Goal: Transaction & Acquisition: Purchase product/service

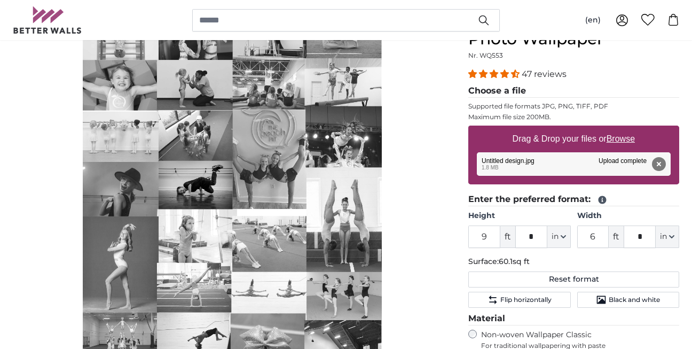
scroll to position [202, 0]
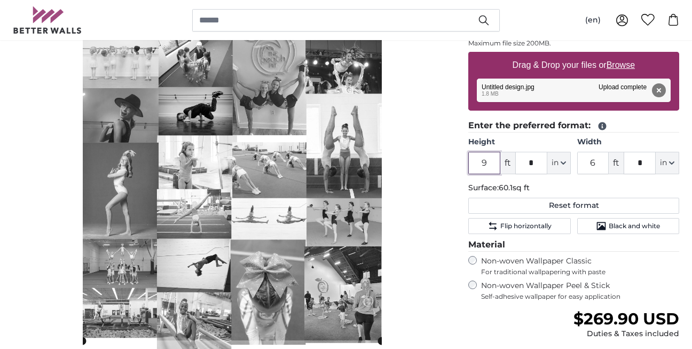
click at [489, 163] on input "9" at bounding box center [484, 163] width 32 height 22
type input "8"
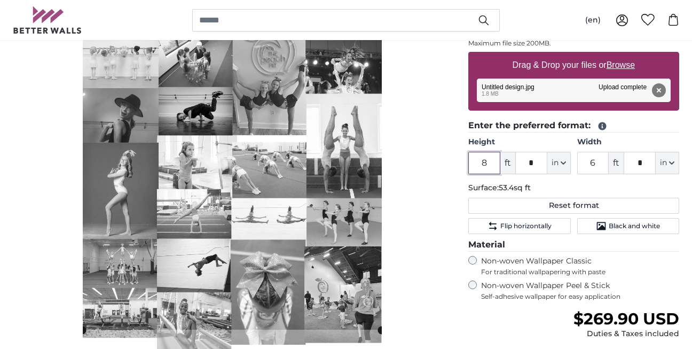
type input "8"
click at [591, 160] on input "6" at bounding box center [593, 163] width 32 height 22
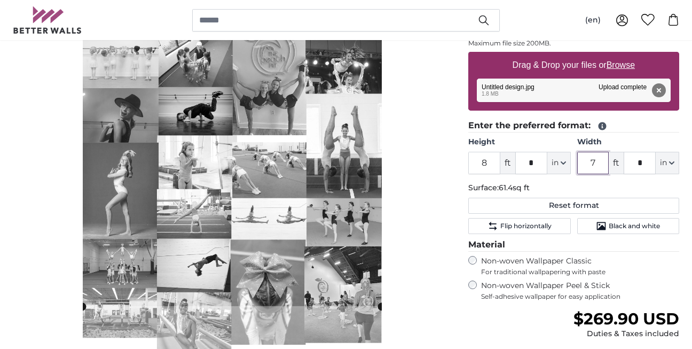
type input "7"
click at [642, 163] on input "*" at bounding box center [639, 163] width 32 height 22
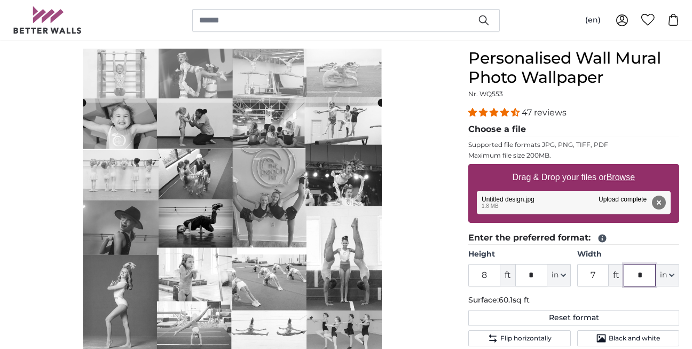
scroll to position [86, 0]
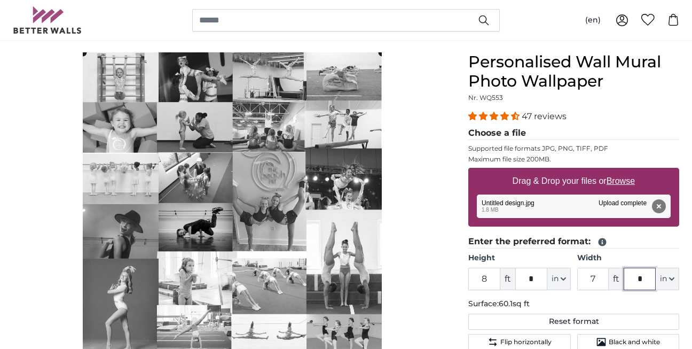
click at [347, 142] on cropper-handle at bounding box center [232, 211] width 299 height 319
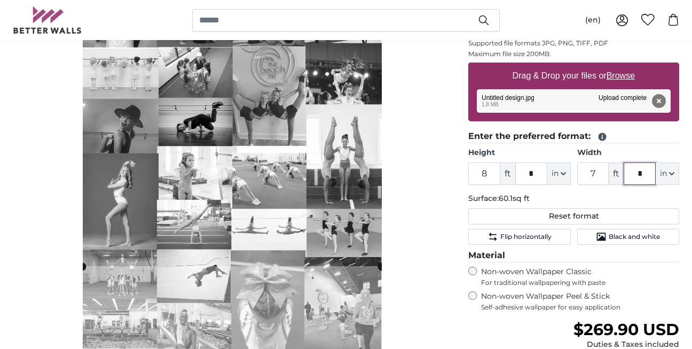
scroll to position [200, 0]
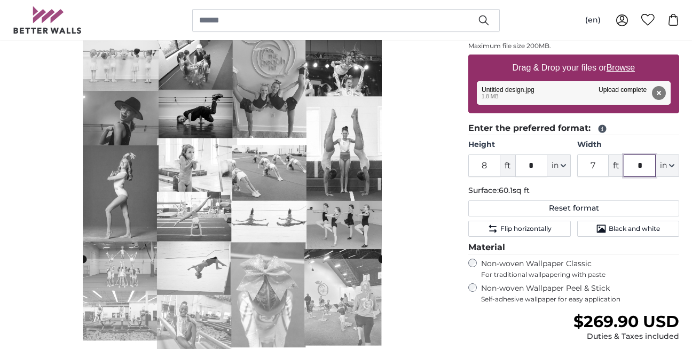
click at [392, 271] on div "Cancel Crop image" at bounding box center [232, 166] width 438 height 454
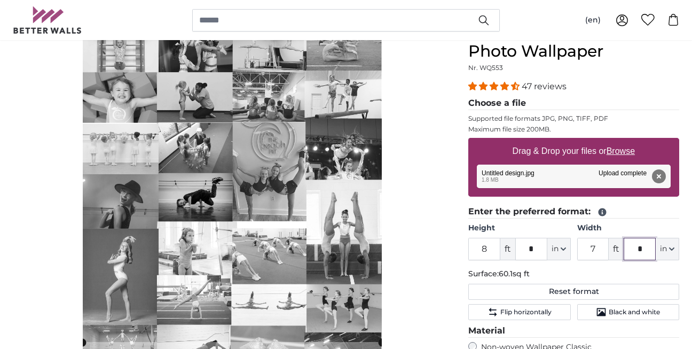
scroll to position [130, 0]
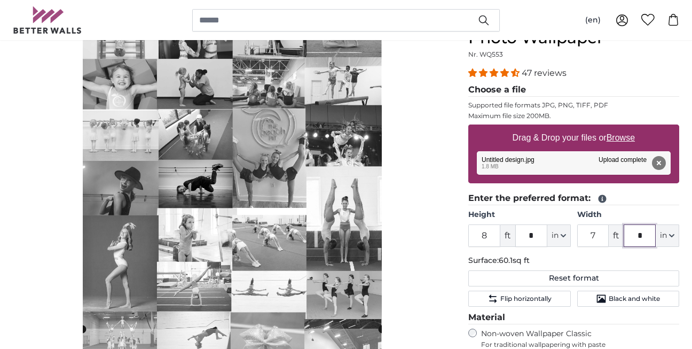
type input "*"
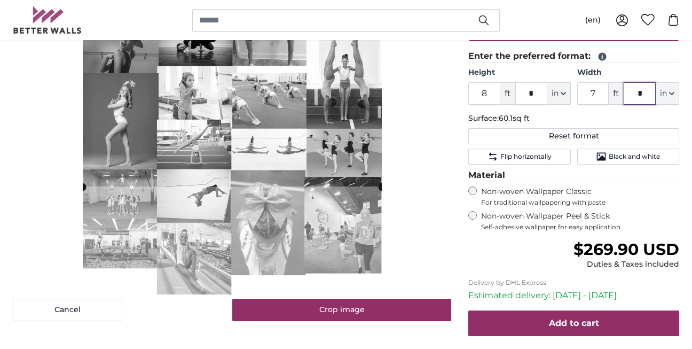
scroll to position [272, 0]
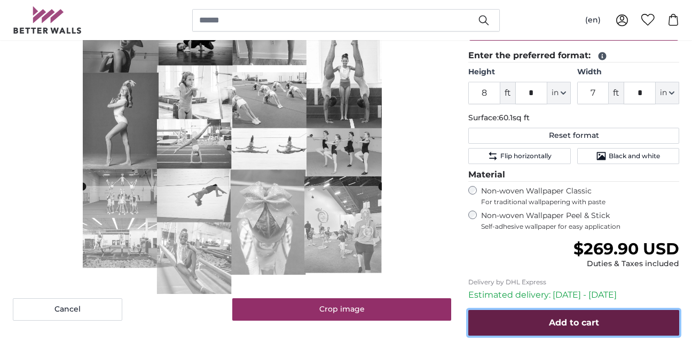
click at [550, 322] on span "Add to cart" at bounding box center [574, 322] width 50 height 10
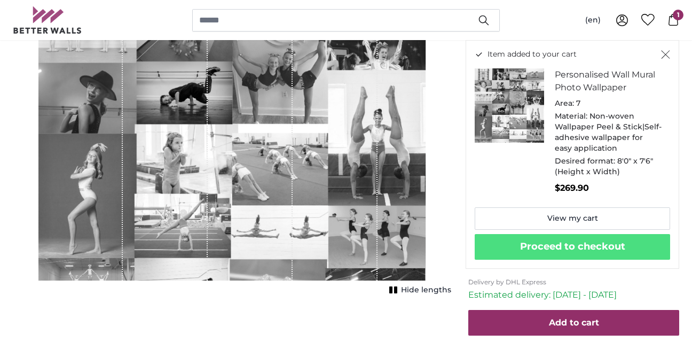
click at [665, 54] on icon "Close" at bounding box center [665, 54] width 9 height 9
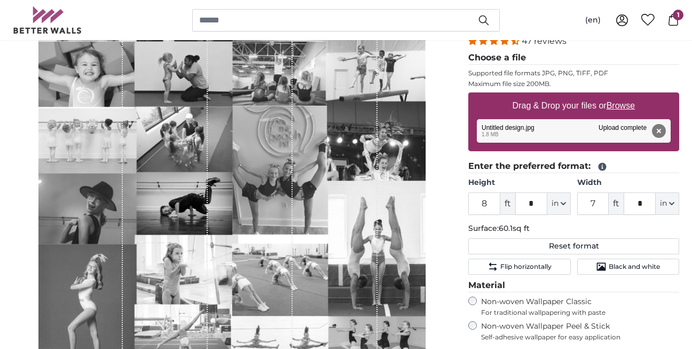
scroll to position [163, 0]
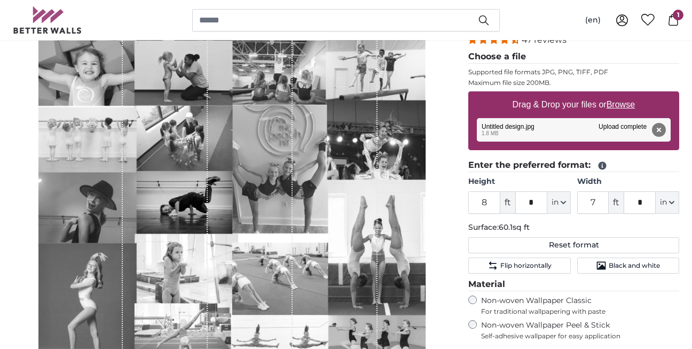
click at [399, 164] on div "1 of 1" at bounding box center [232, 183] width 388 height 414
click at [365, 162] on div "1 of 1" at bounding box center [335, 183] width 85 height 414
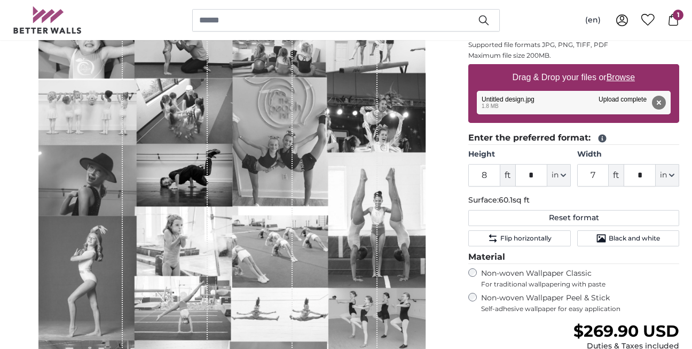
scroll to position [189, 0]
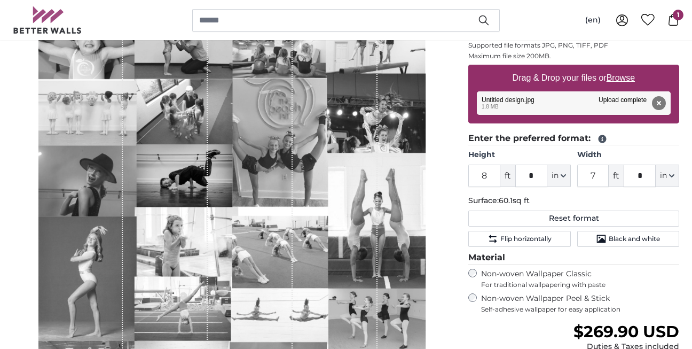
drag, startPoint x: 411, startPoint y: 151, endPoint x: 411, endPoint y: 126, distance: 25.1
click at [411, 126] on div "1 of 1" at bounding box center [232, 156] width 388 height 414
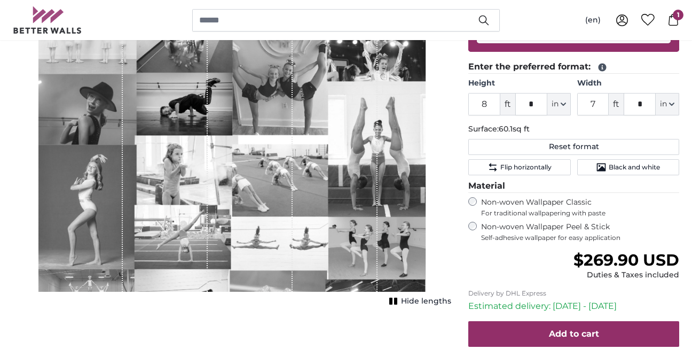
scroll to position [262, 0]
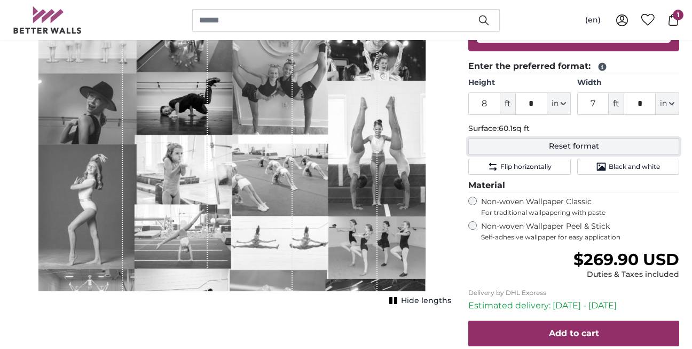
click at [525, 149] on button "Reset format" at bounding box center [573, 146] width 211 height 16
type input "6"
type input "4"
type input "***"
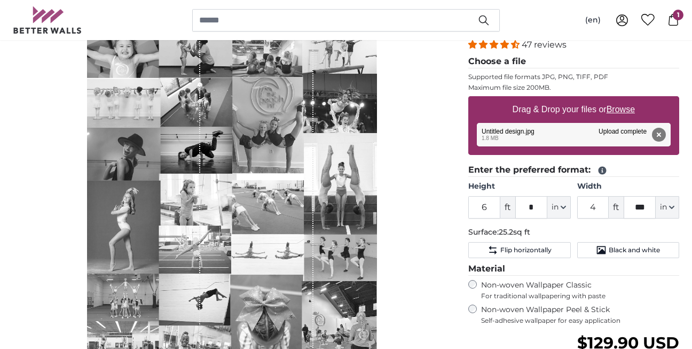
scroll to position [154, 0]
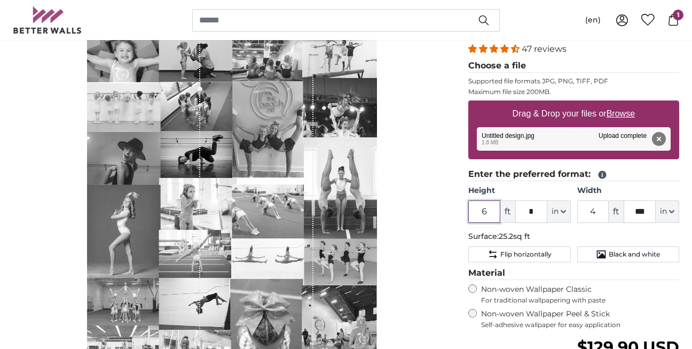
click at [486, 211] on input "6" at bounding box center [484, 211] width 32 height 22
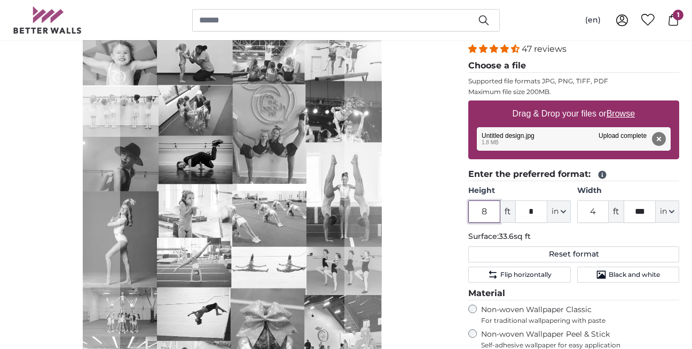
type input "8"
click at [596, 211] on input "4" at bounding box center [593, 211] width 32 height 22
type input "7"
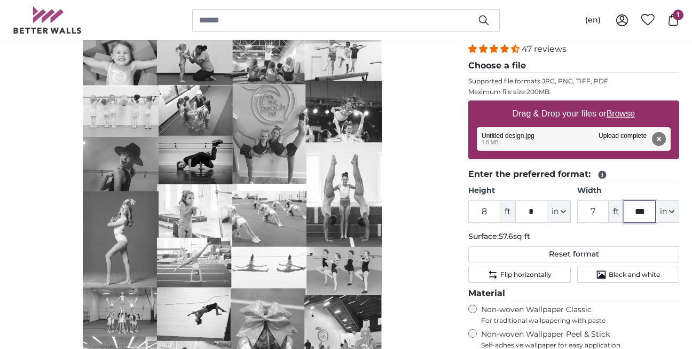
click at [644, 209] on input "***" at bounding box center [639, 211] width 32 height 22
type input "*"
click at [461, 191] on div "Personalised Wall Mural Photo Wallpaper Nr. WQ553 47 reviews Choose a file Supp…" at bounding box center [574, 258] width 228 height 547
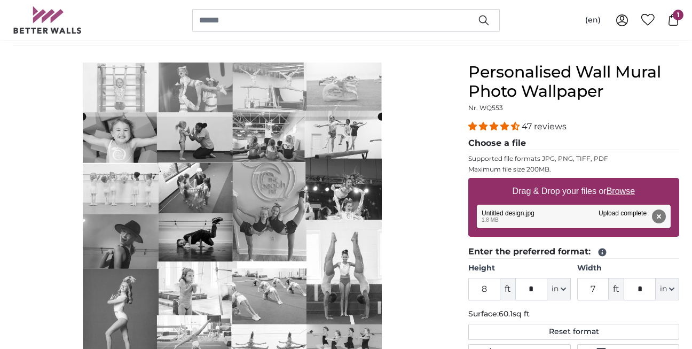
scroll to position [68, 0]
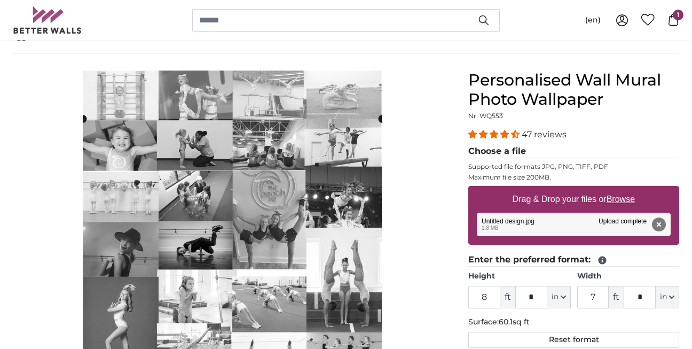
click at [307, 164] on cropper-handle at bounding box center [232, 278] width 299 height 319
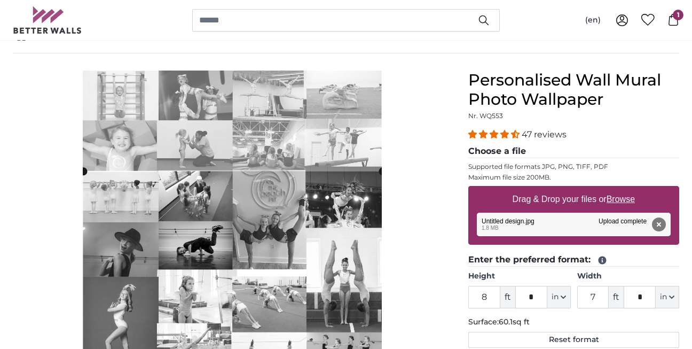
click at [330, 244] on cropper-handle at bounding box center [232, 330] width 299 height 319
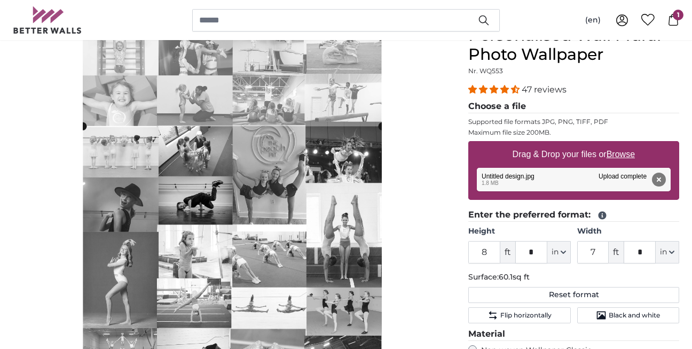
scroll to position [112, 0]
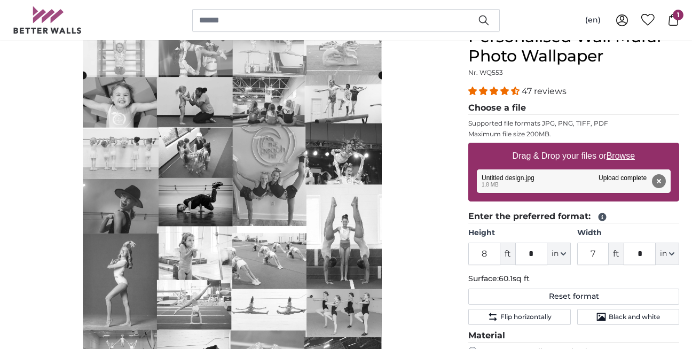
click at [323, 177] on cropper-handle at bounding box center [232, 234] width 299 height 319
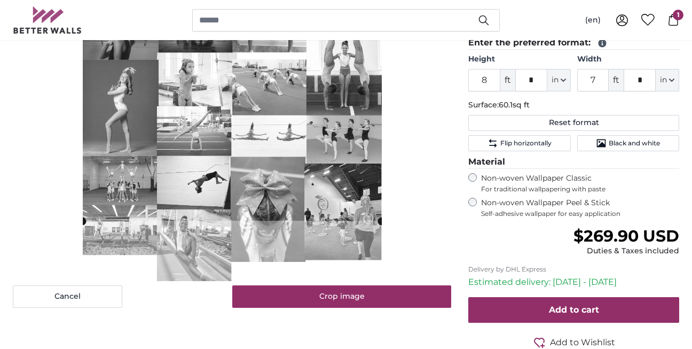
scroll to position [292, 0]
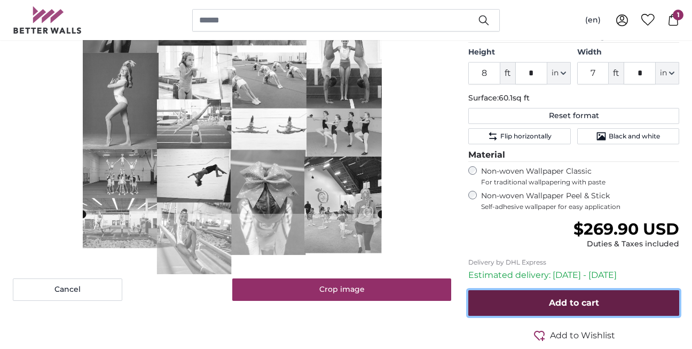
click at [548, 299] on button "Add to cart" at bounding box center [573, 303] width 211 height 26
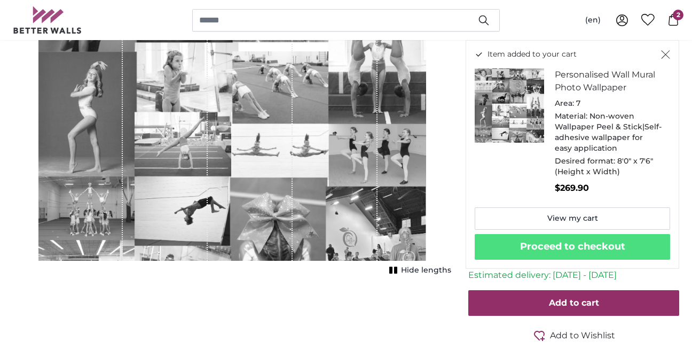
click at [668, 53] on icon "Close" at bounding box center [665, 54] width 9 height 9
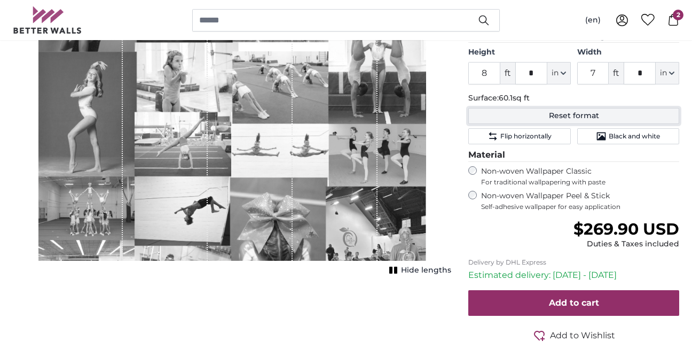
click at [551, 116] on button "Reset format" at bounding box center [573, 116] width 211 height 16
type input "6"
type input "4"
type input "***"
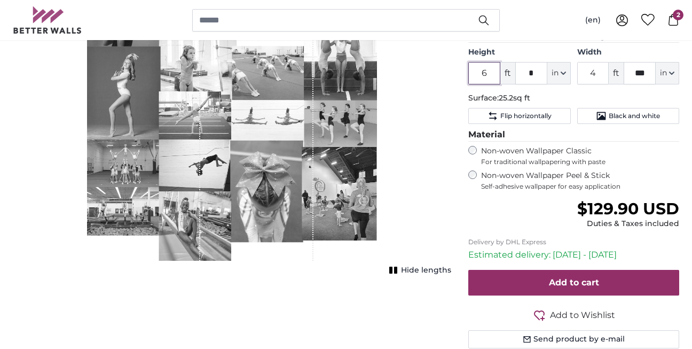
click at [489, 81] on input "6" at bounding box center [484, 73] width 32 height 22
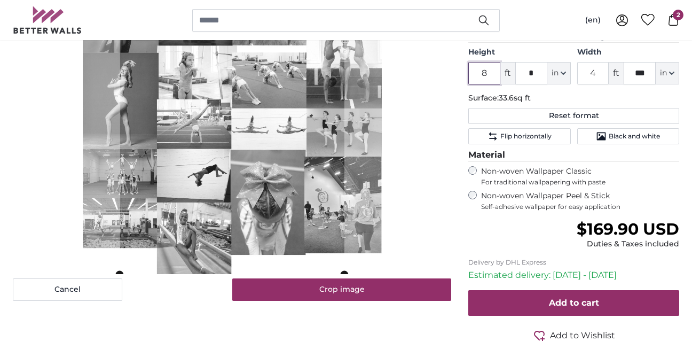
type input "8"
click at [572, 99] on p "Surface: 33.6sq ft" at bounding box center [573, 98] width 211 height 11
click at [588, 77] on input "4" at bounding box center [593, 73] width 32 height 22
type input "6"
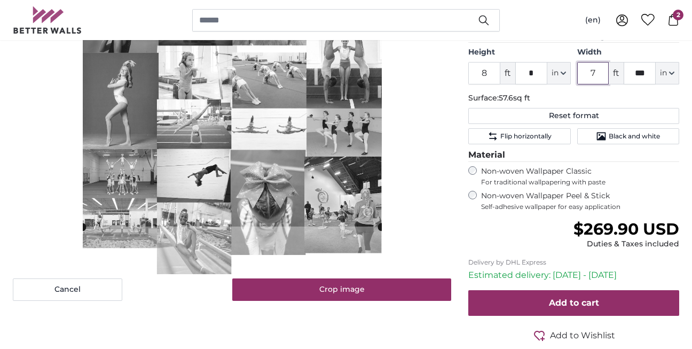
type input "7"
click at [637, 77] on input "***" at bounding box center [639, 73] width 32 height 22
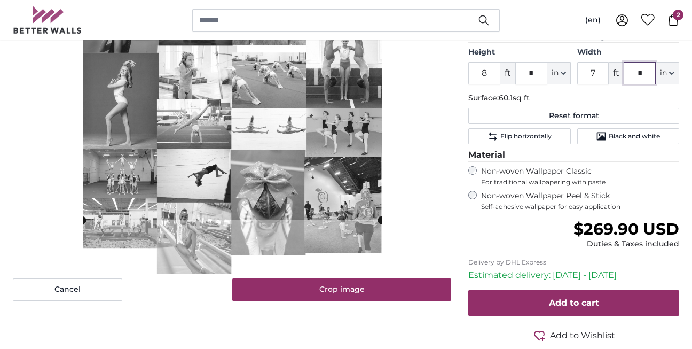
type input "*"
click at [599, 95] on p "Surface: 60.1sq ft" at bounding box center [573, 98] width 211 height 11
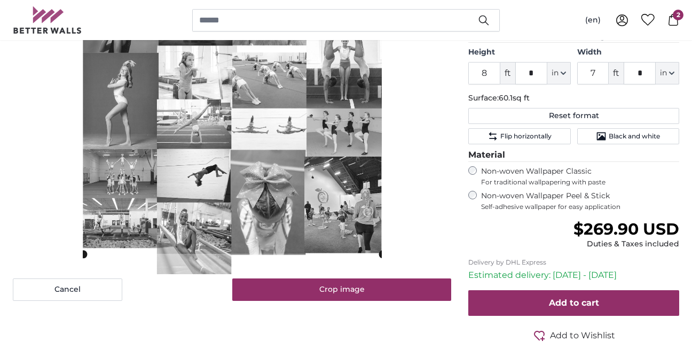
click at [293, 184] on cropper-handle at bounding box center [232, 94] width 299 height 319
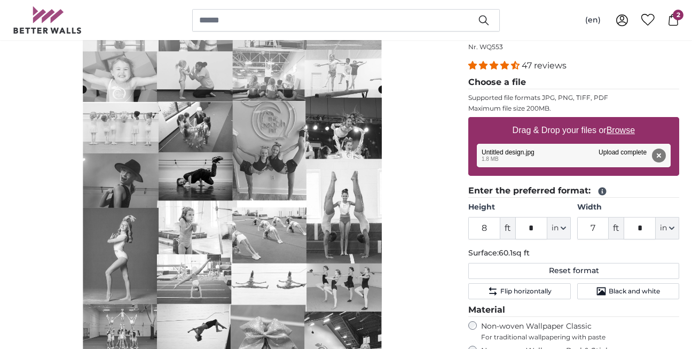
scroll to position [137, 0]
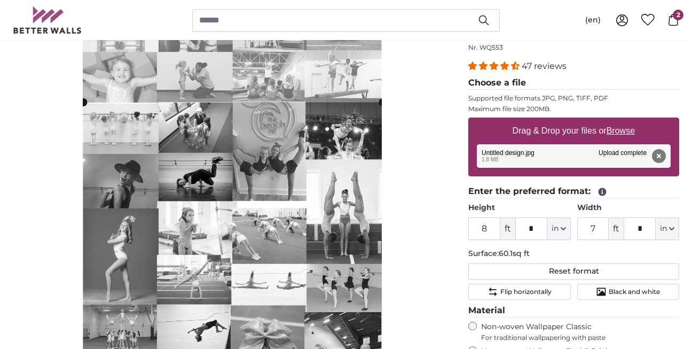
click at [353, 161] on cropper-handle at bounding box center [232, 261] width 299 height 319
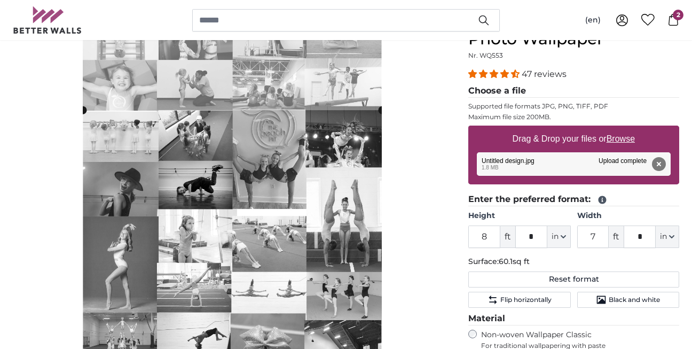
scroll to position [128, 0]
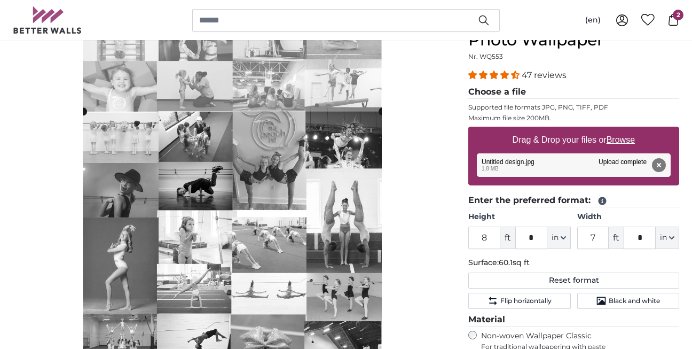
click at [358, 149] on cropper-handle at bounding box center [232, 271] width 299 height 319
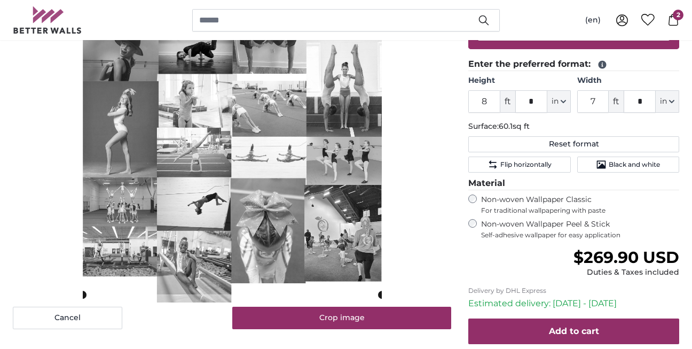
scroll to position [264, 0]
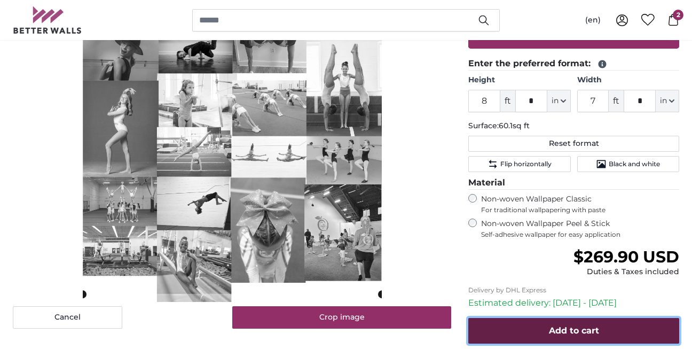
click at [575, 327] on span "Add to cart" at bounding box center [574, 330] width 50 height 10
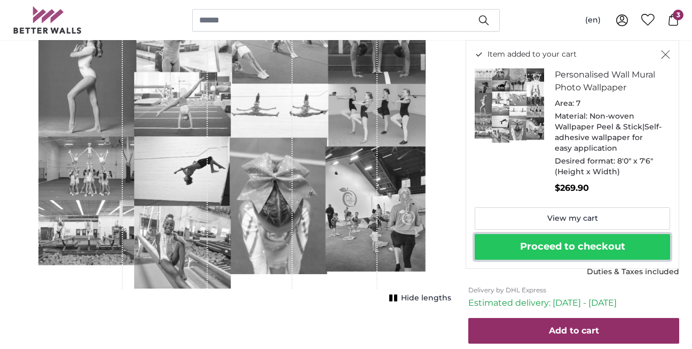
click at [541, 249] on button "Proceed to checkout" at bounding box center [572, 247] width 195 height 26
